Goal: Consume media (video, audio): Consume media (video, audio)

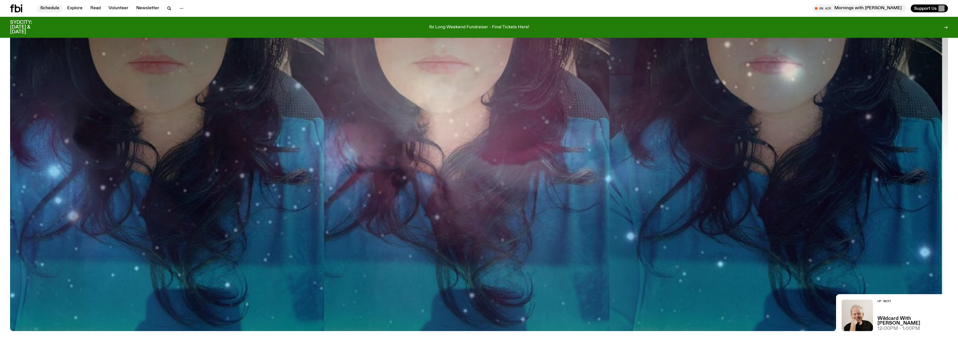
scroll to position [252, 0]
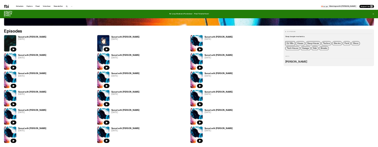
scroll to position [527, 0]
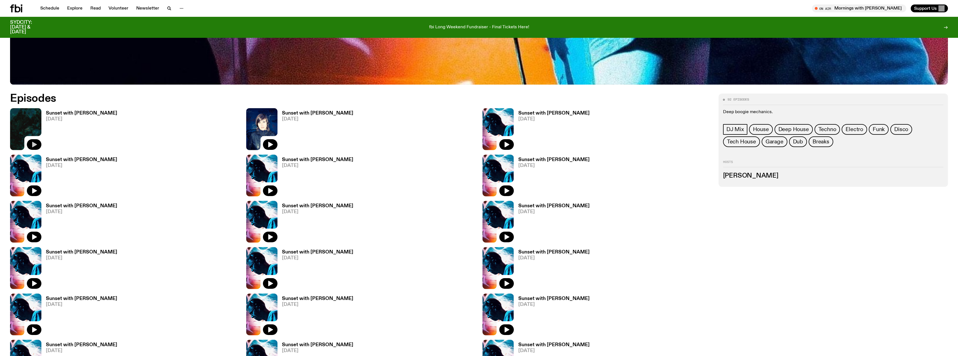
click at [37, 141] on icon "button" at bounding box center [34, 144] width 7 height 7
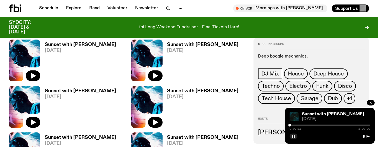
click at [294, 124] on div at bounding box center [330, 124] width 81 height 1
click at [298, 124] on div at bounding box center [330, 124] width 81 height 1
click at [292, 137] on icon "button" at bounding box center [293, 135] width 3 height 3
